Goal: Navigation & Orientation: Find specific page/section

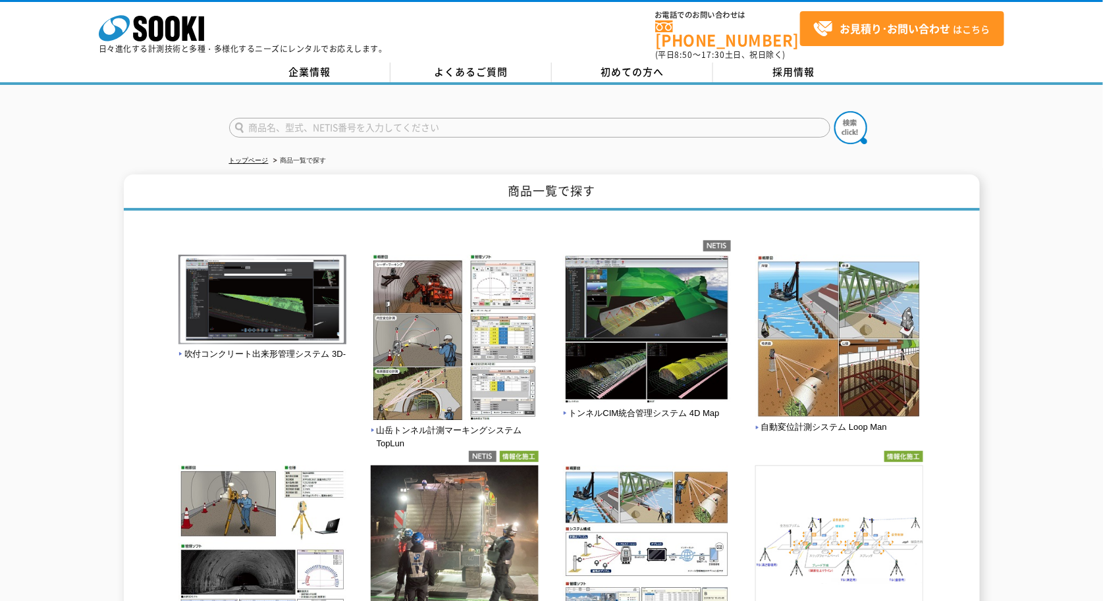
click at [181, 45] on p "日々進化する計測技術と多種・多様化するニーズにレンタルでお応えします。" at bounding box center [243, 49] width 289 height 8
click at [181, 34] on icon "株式会社 ソーキ" at bounding box center [151, 28] width 105 height 26
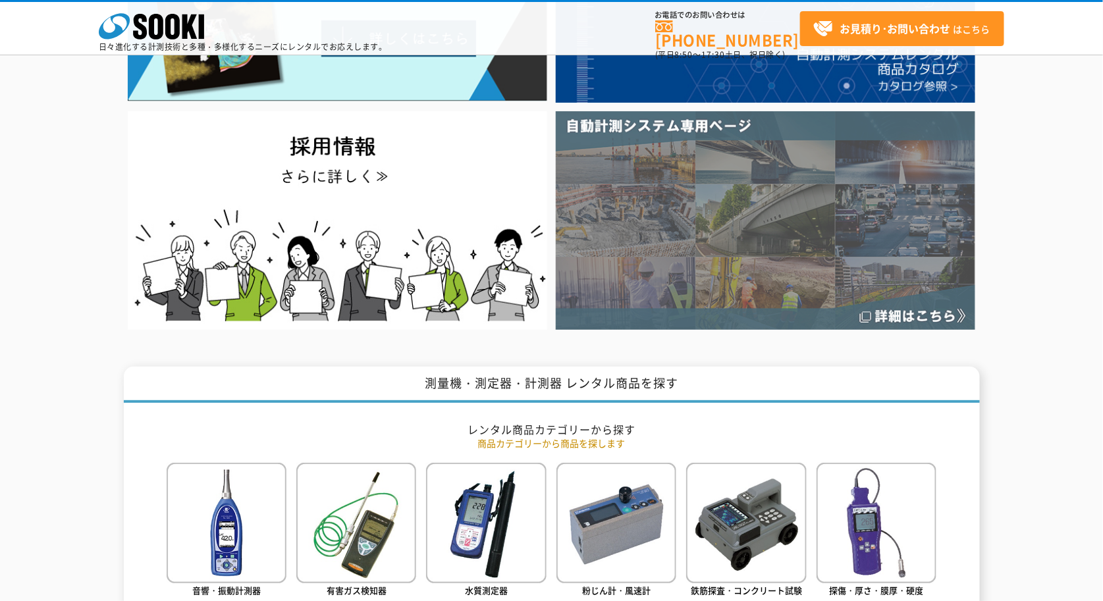
scroll to position [219, 0]
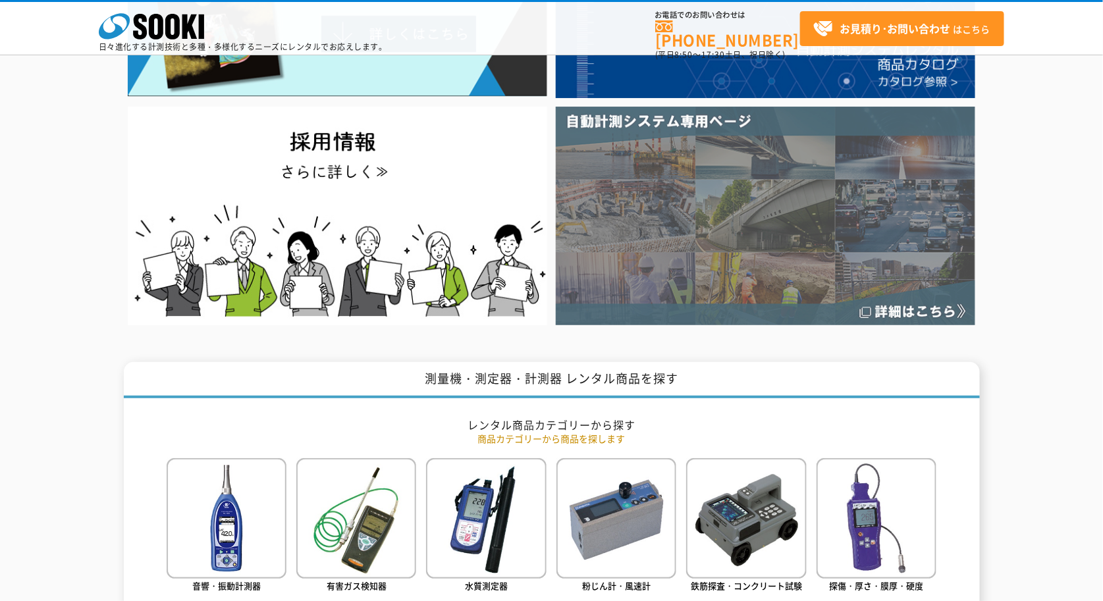
click at [771, 279] on img at bounding box center [766, 216] width 420 height 218
